Goal: Transaction & Acquisition: Book appointment/travel/reservation

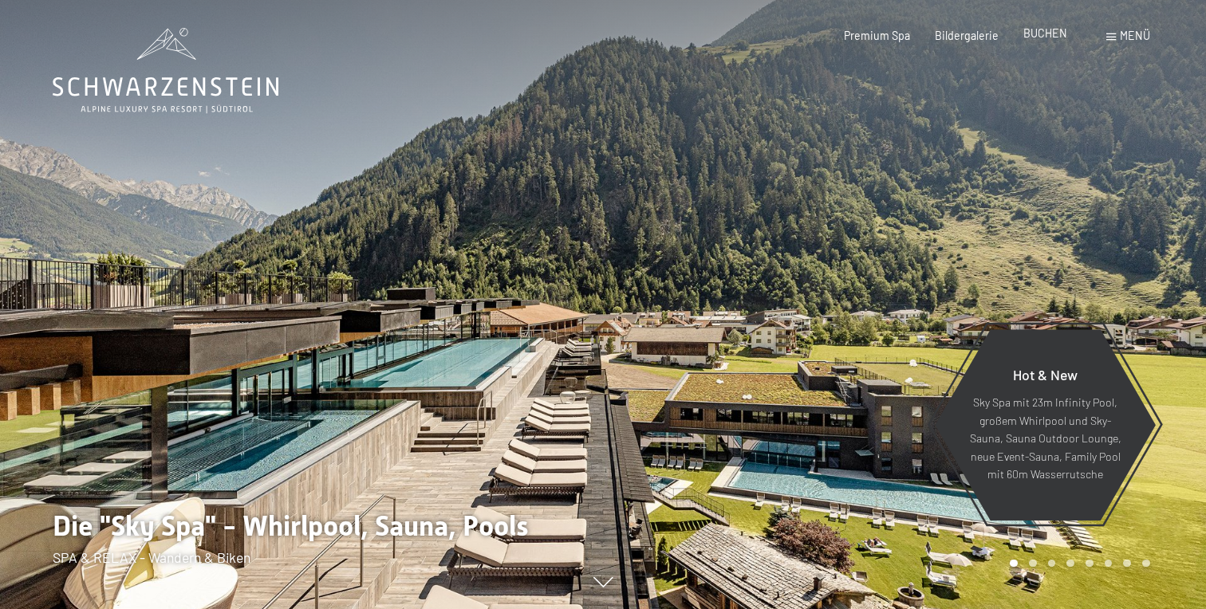
click at [1052, 37] on span "BUCHEN" at bounding box center [1045, 33] width 44 height 14
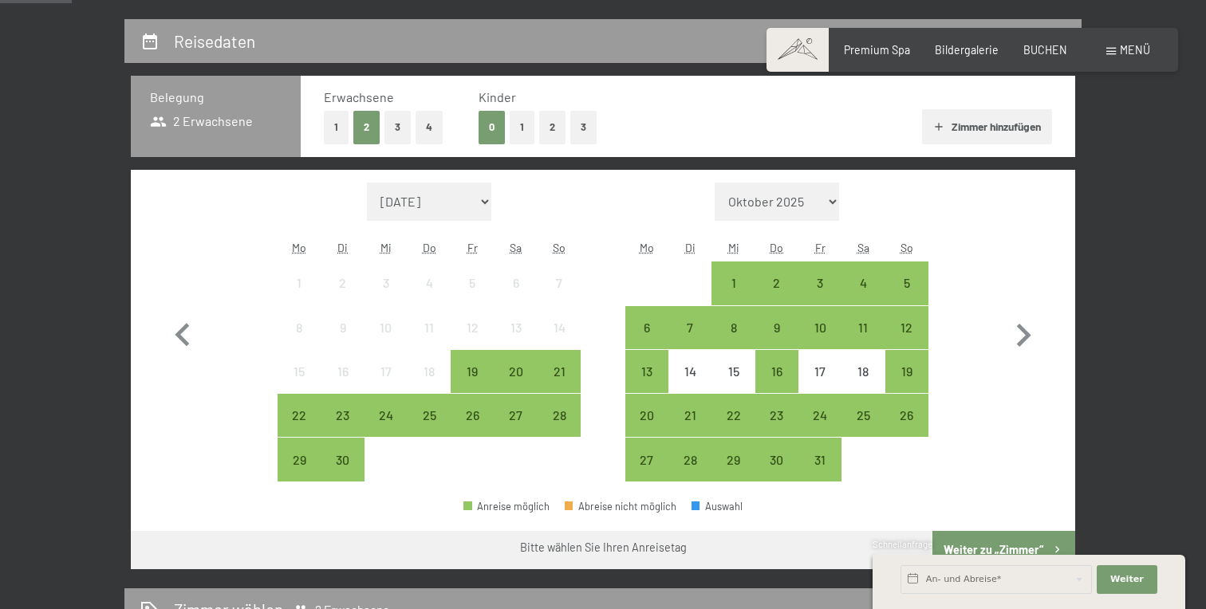
scroll to position [319, 0]
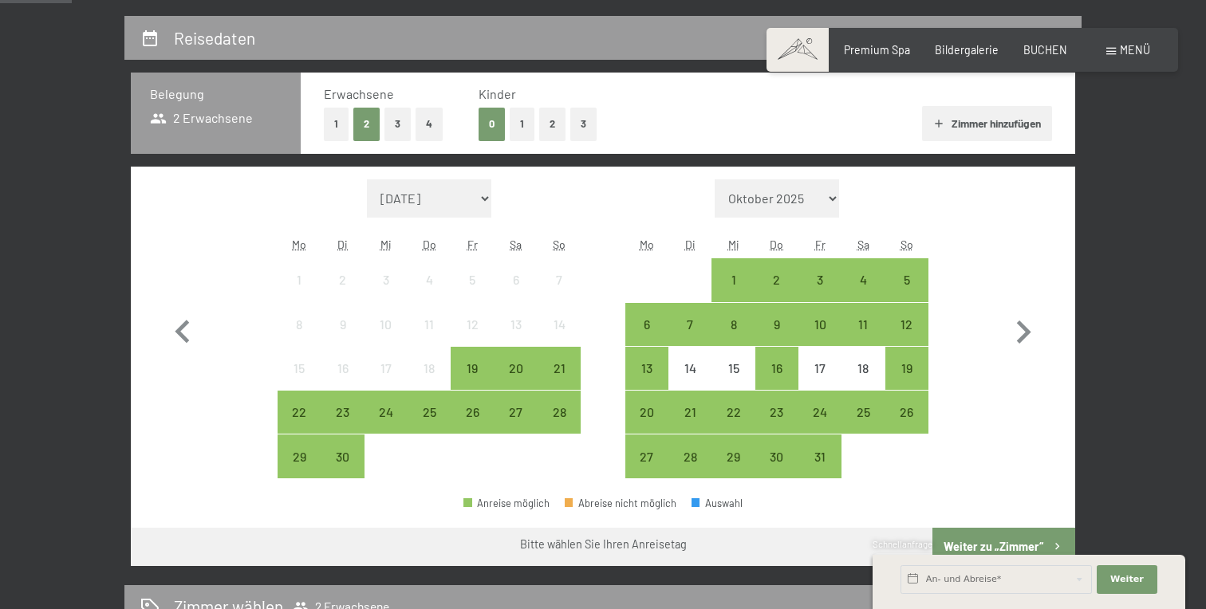
click at [549, 128] on button "2" at bounding box center [552, 124] width 26 height 33
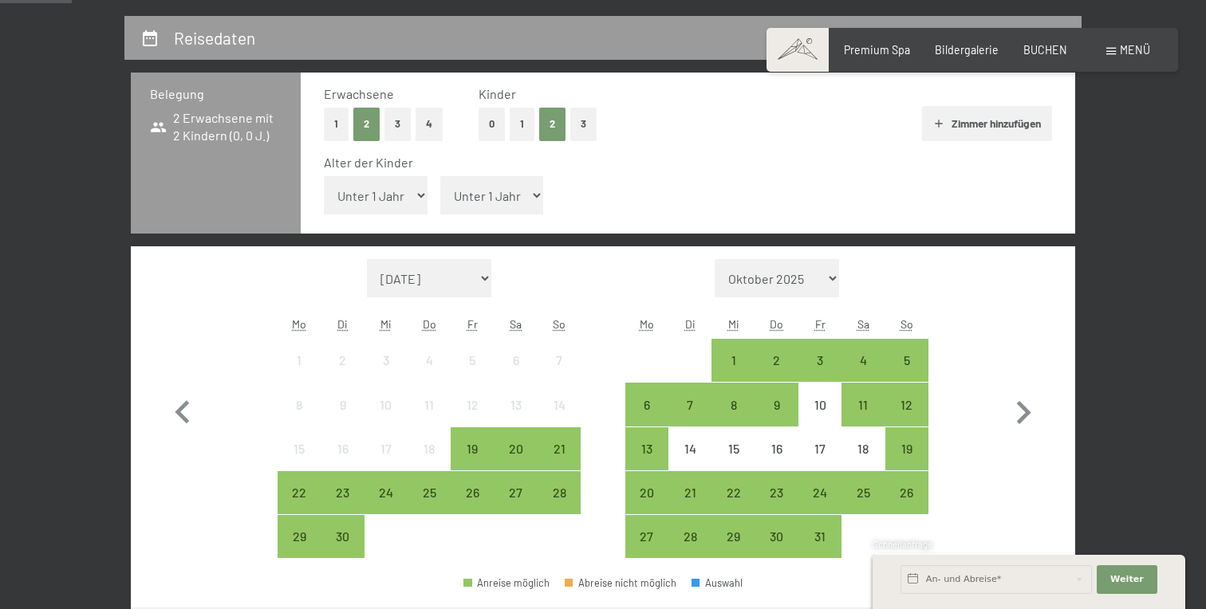
click at [579, 125] on button "3" at bounding box center [583, 124] width 26 height 33
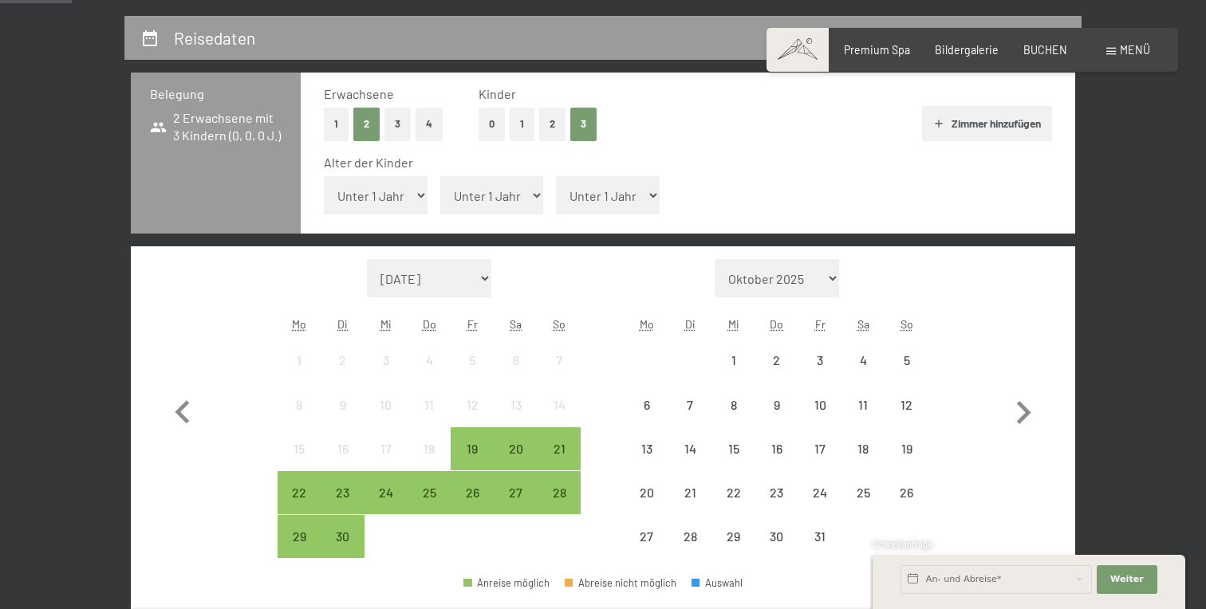
click at [399, 197] on select "Unter 1 Jahr 1 Jahr 2 Jahre 3 Jahre 4 Jahre 5 Jahre 6 Jahre 7 Jahre 8 Jahre 9 J…" at bounding box center [376, 195] width 104 height 38
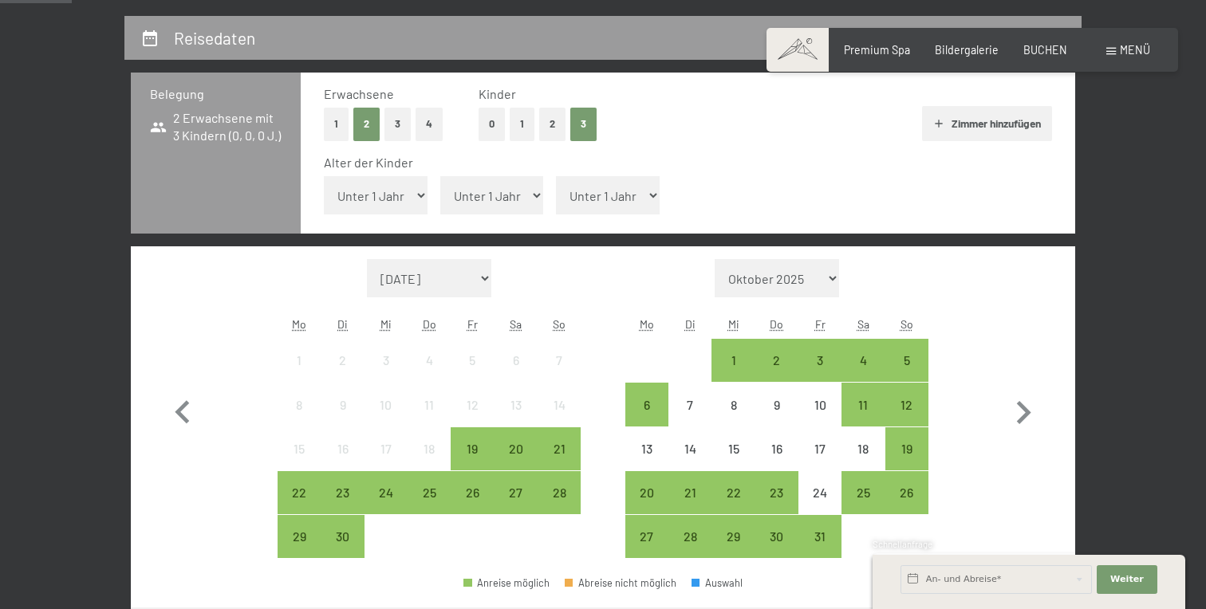
click at [511, 193] on select "Unter 1 Jahr 1 Jahr 2 Jahre 3 Jahre 4 Jahre 5 Jahre 6 Jahre 7 Jahre 8 Jahre 9 J…" at bounding box center [492, 195] width 104 height 38
select select "10"
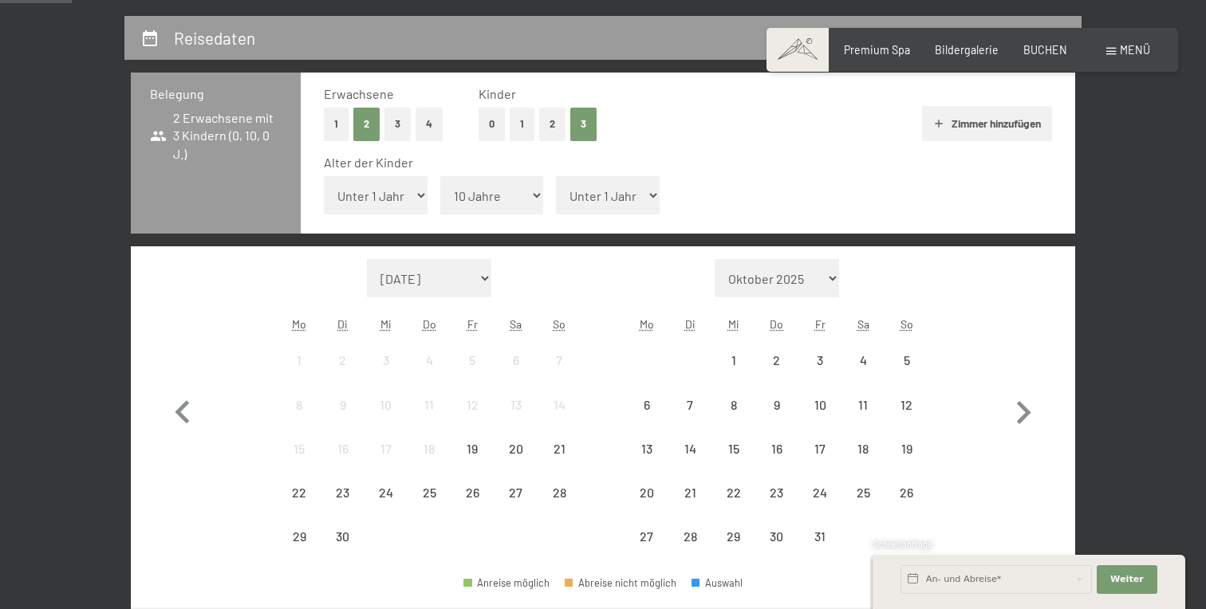
click at [606, 187] on select "Unter 1 Jahr 1 Jahr 2 Jahre 3 Jahre 4 Jahre 5 Jahre 6 Jahre 7 Jahre 8 Jahre 9 J…" at bounding box center [608, 195] width 104 height 38
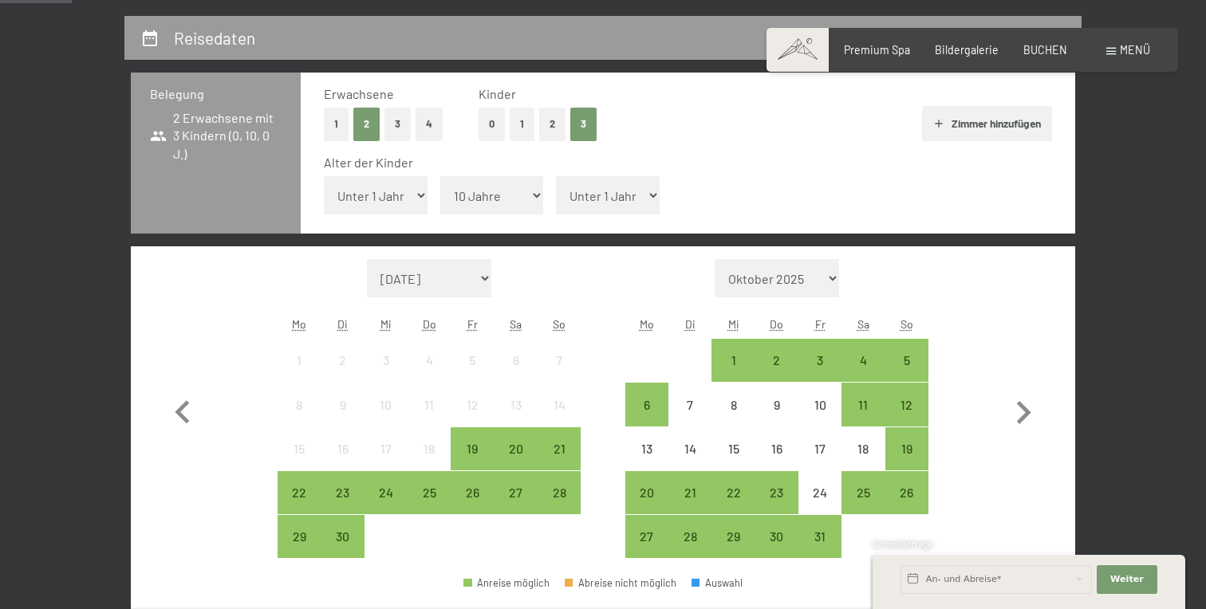
select select "8"
click at [1017, 416] on icon "button" at bounding box center [1023, 413] width 46 height 46
select select "2025-10-01"
select select "2025-11-01"
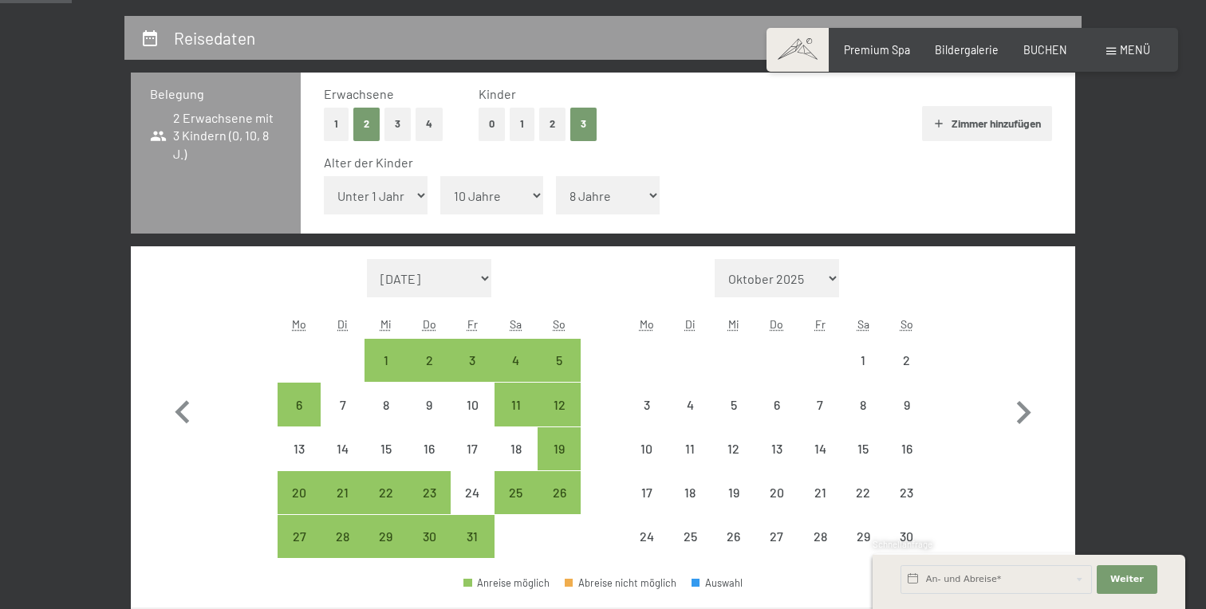
select select "2025-10-01"
select select "2025-11-01"
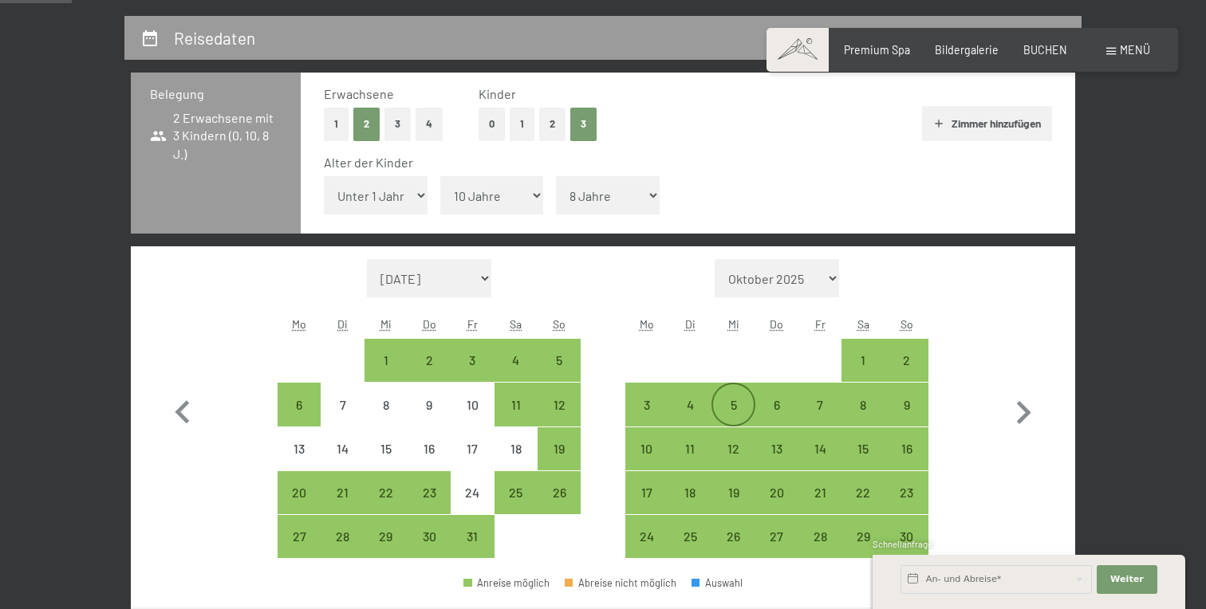
click at [734, 411] on div "5" at bounding box center [733, 419] width 40 height 40
select select "2025-10-01"
select select "2025-11-01"
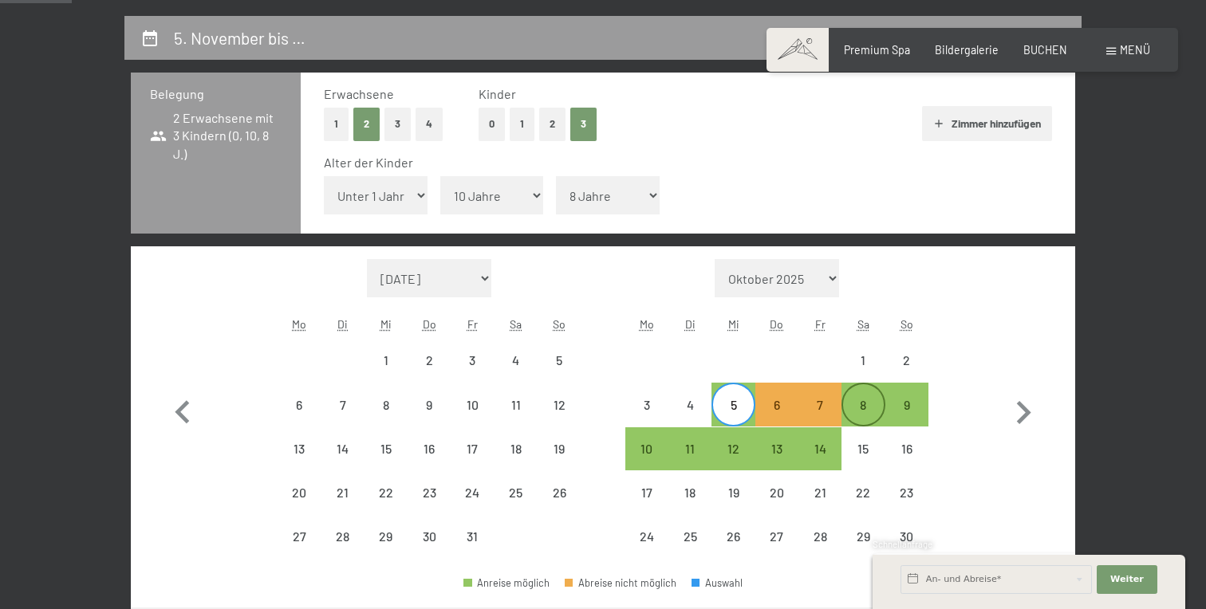
click at [862, 403] on div "8" at bounding box center [863, 419] width 40 height 40
select select "2025-10-01"
select select "2025-11-01"
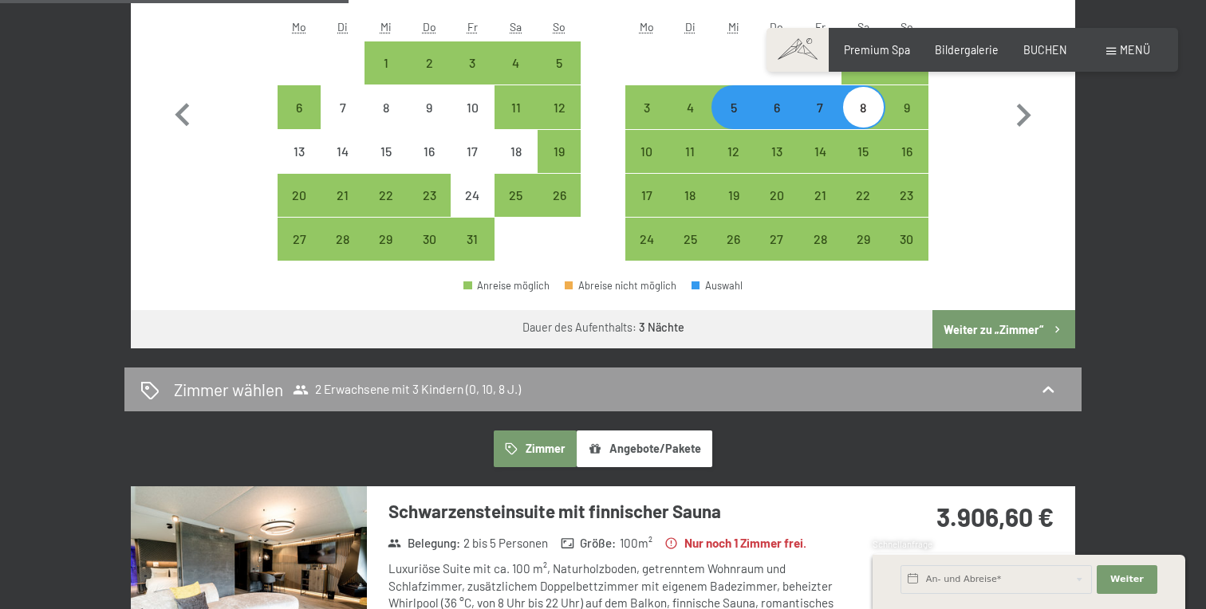
click at [994, 331] on button "Weiter zu „Zimmer“" at bounding box center [1003, 329] width 143 height 38
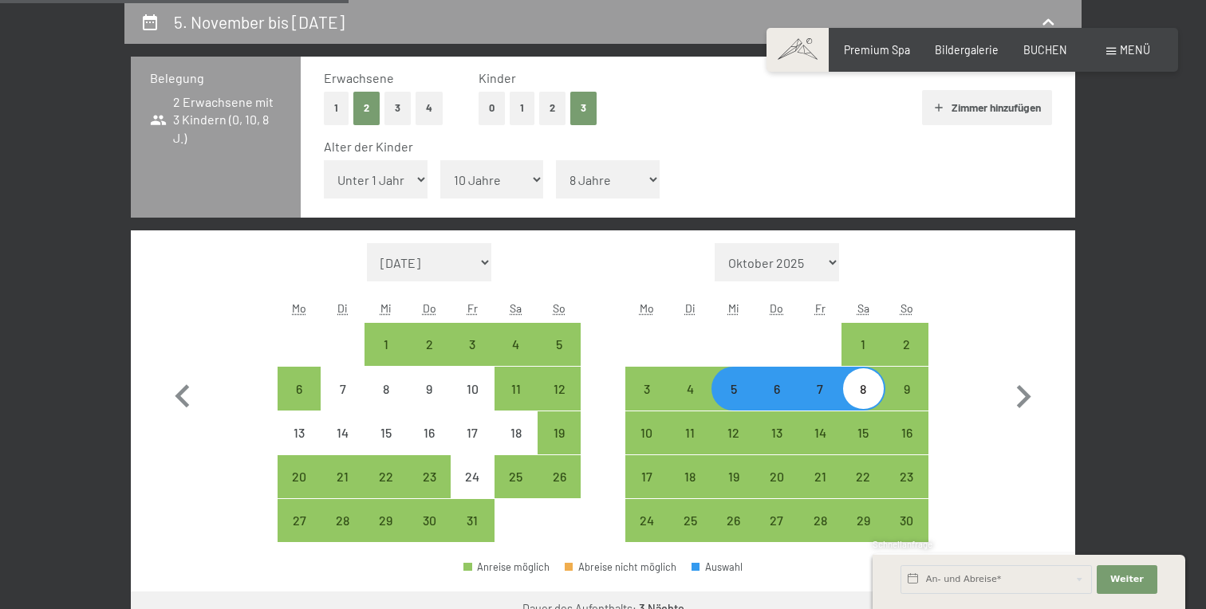
select select "2025-10-01"
select select "2025-11-01"
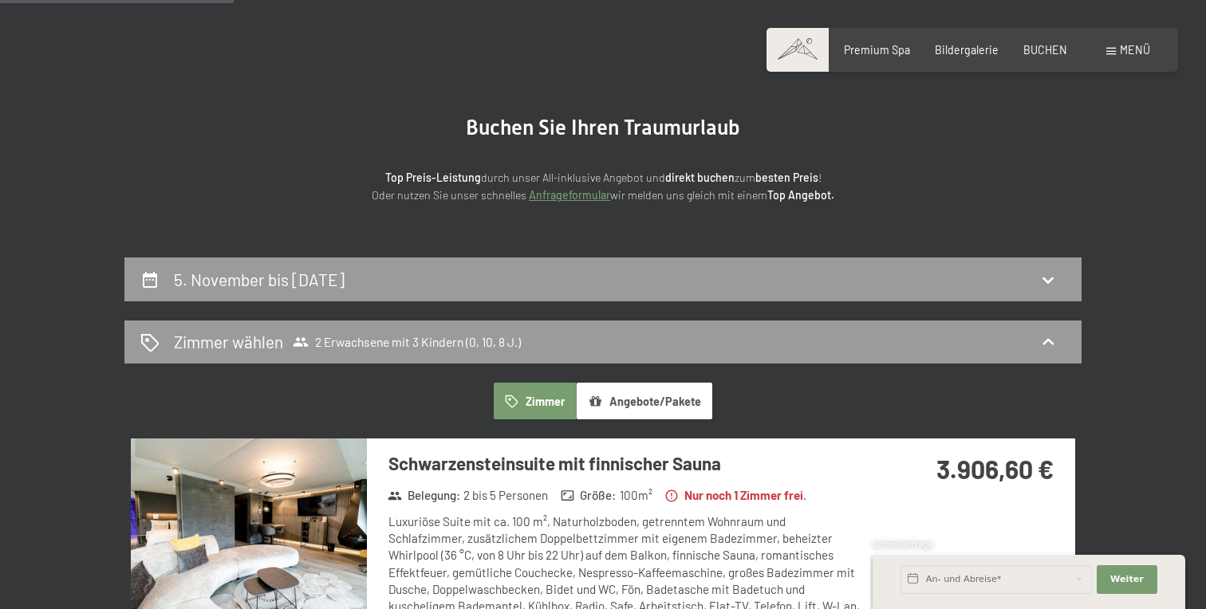
scroll to position [0, 0]
